Goal: Task Accomplishment & Management: Manage account settings

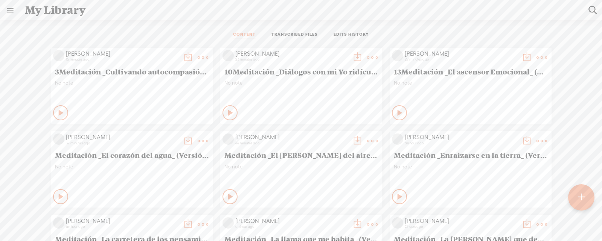
click at [27, 11] on div "My Library" at bounding box center [302, 10] width 564 height 20
click at [19, 9] on link at bounding box center [10, 10] width 20 height 20
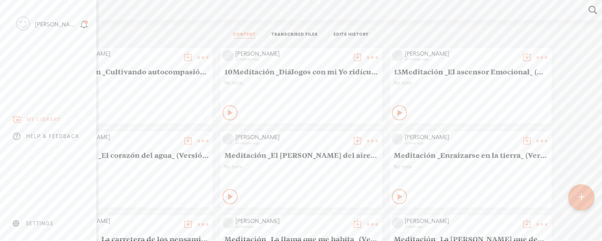
click at [26, 23] on icon at bounding box center [23, 23] width 14 height 17
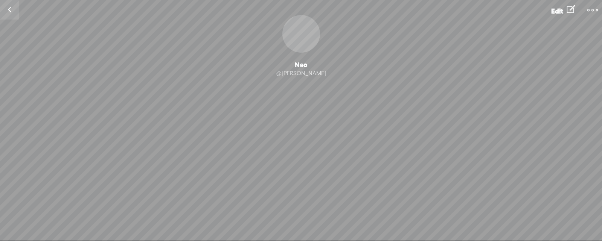
click at [590, 14] on t at bounding box center [592, 10] width 11 height 11
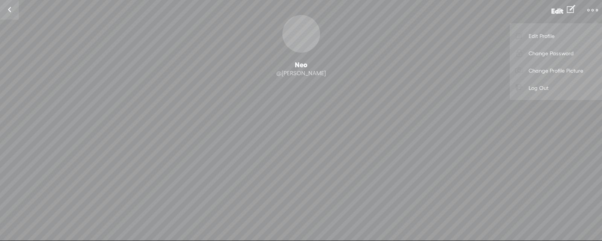
click at [12, 10] on link at bounding box center [9, 10] width 19 height 20
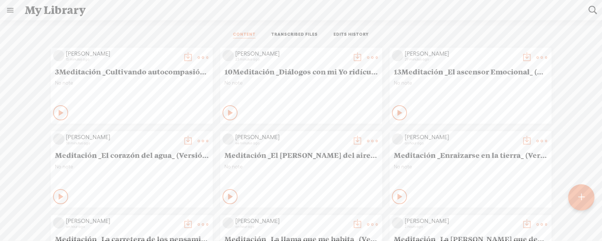
click at [9, 13] on link at bounding box center [10, 10] width 20 height 20
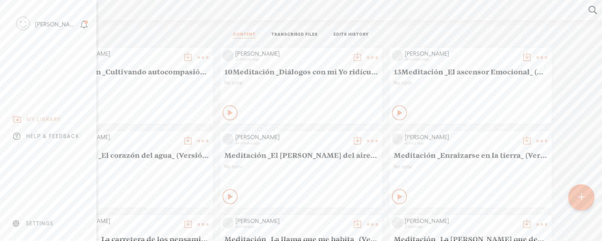
click at [34, 222] on div "SETTINGS" at bounding box center [39, 224] width 27 height 6
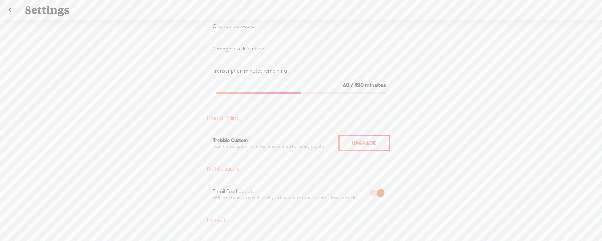
scroll to position [114, 0]
